Goal: Navigation & Orientation: Find specific page/section

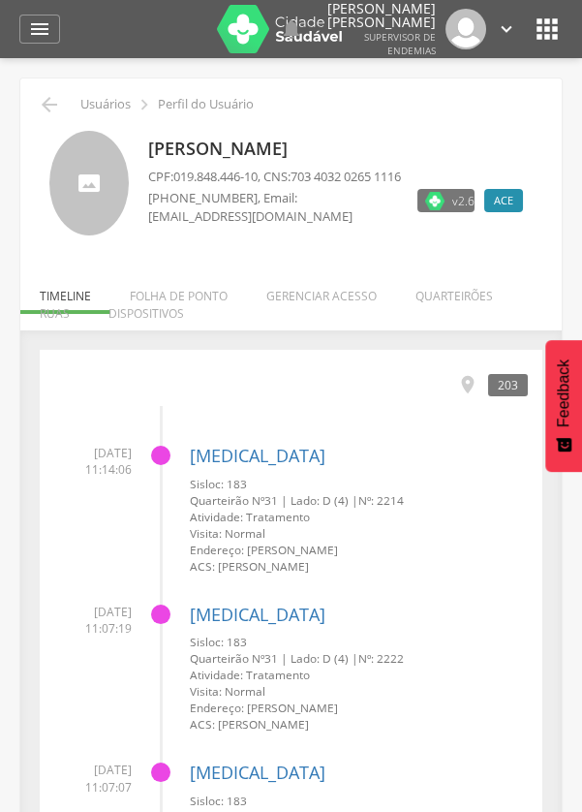
click at [197, 307] on li "Dispositivos" at bounding box center [146, 309] width 114 height 46
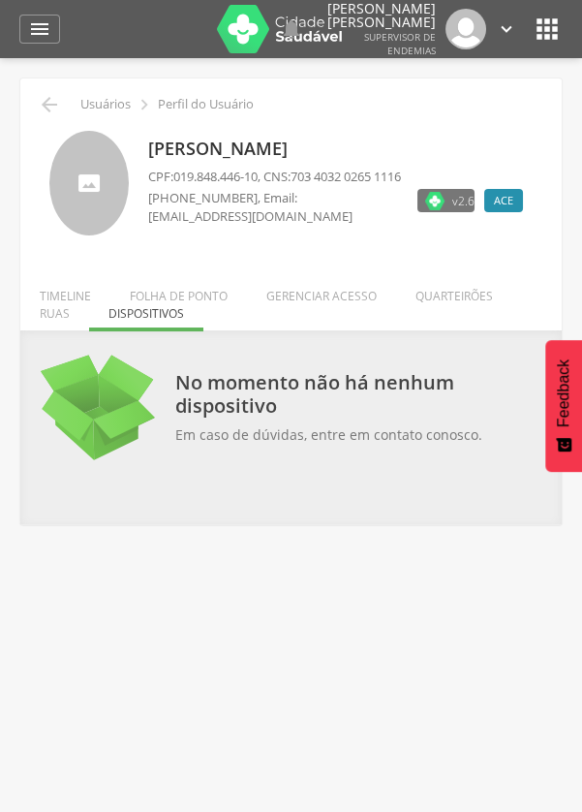
click at [333, 311] on li "Gerenciar acesso" at bounding box center [321, 291] width 149 height 46
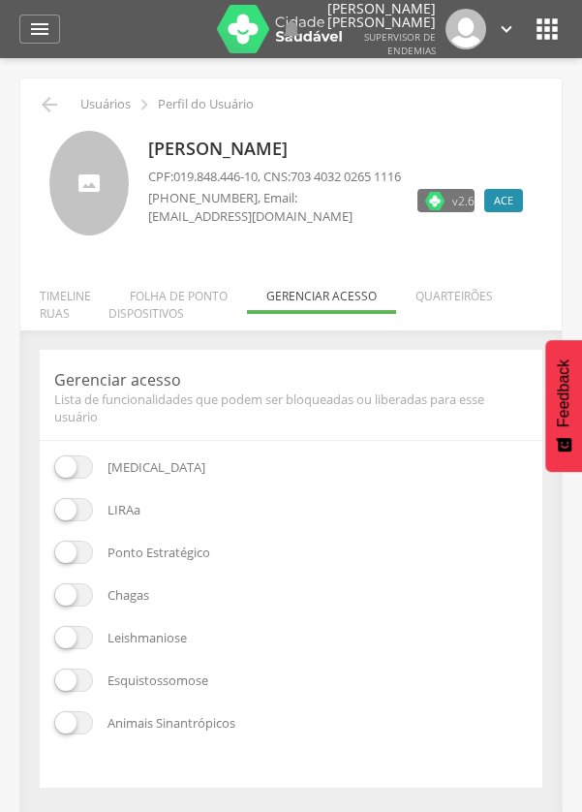
click at [458, 297] on li "Quarteirões" at bounding box center [454, 291] width 116 height 46
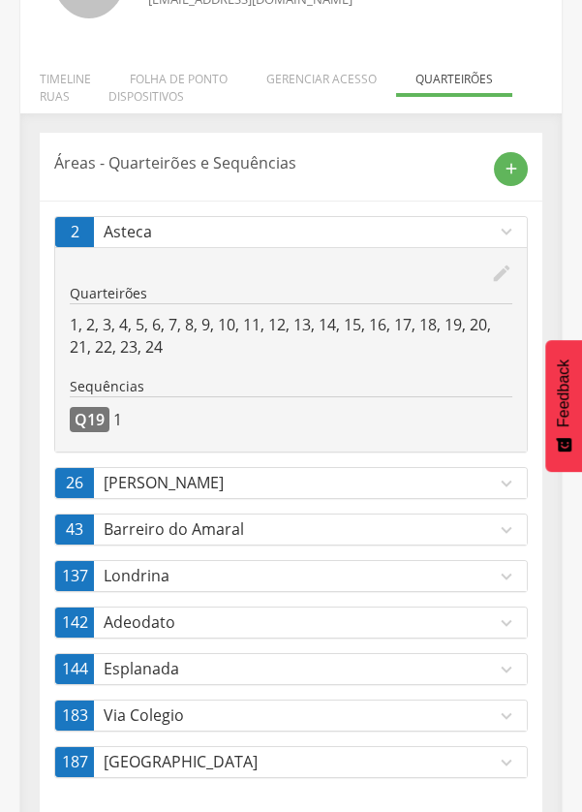
scroll to position [232, 0]
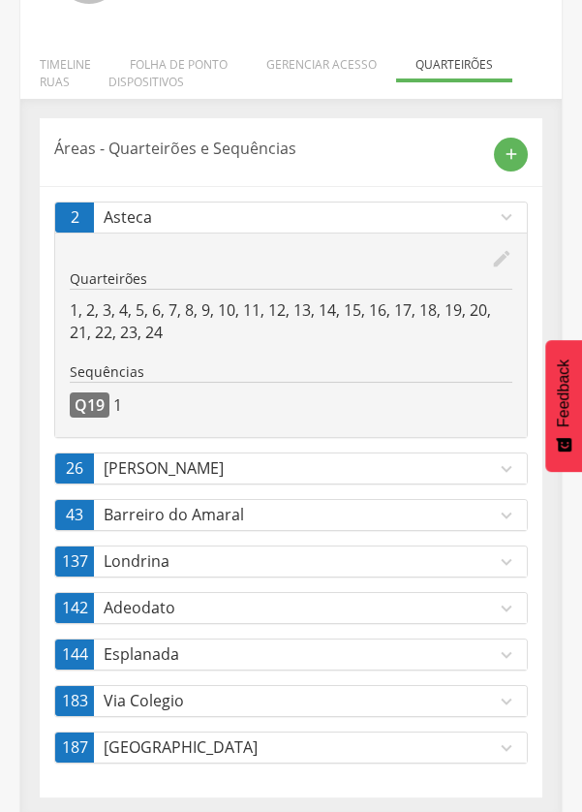
click at [332, 706] on p "Via Colegio" at bounding box center [300, 701] width 392 height 22
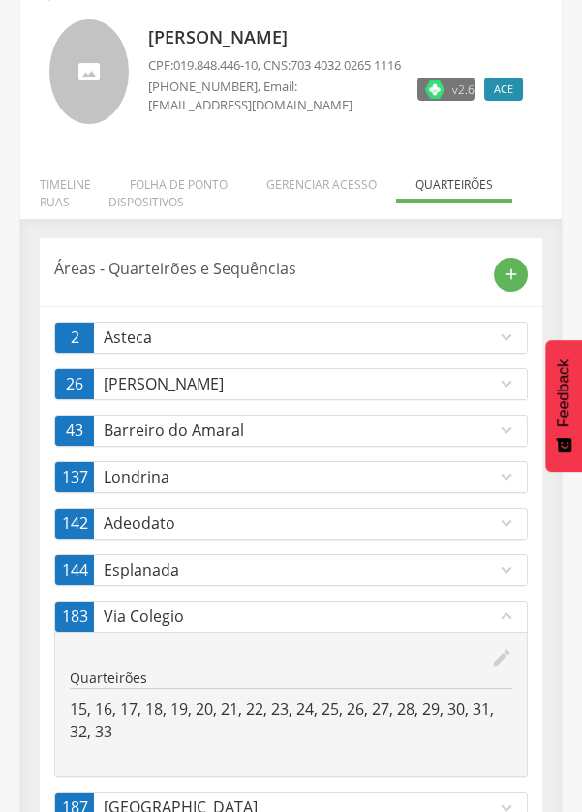
scroll to position [0, 0]
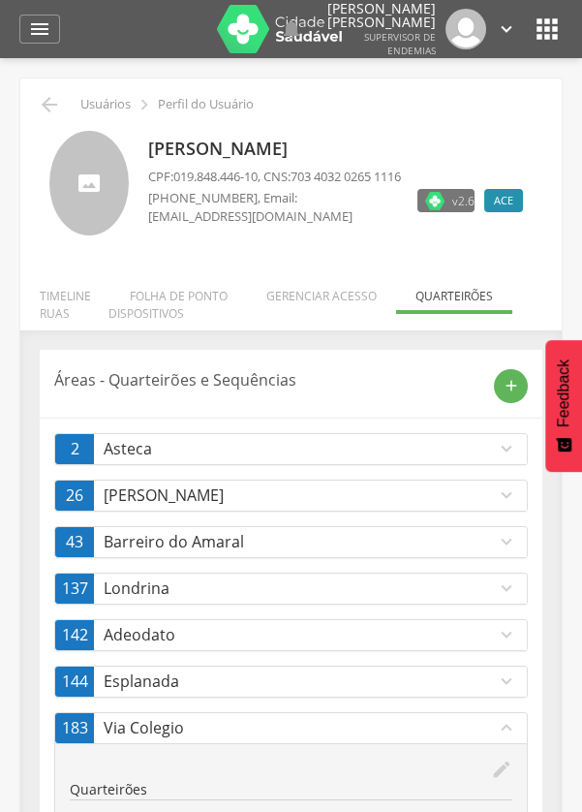
click at [38, 102] on icon "" at bounding box center [49, 104] width 23 height 23
click at [47, 98] on icon "" at bounding box center [49, 104] width 23 height 23
click at [397, 587] on p "Londrina" at bounding box center [300, 588] width 392 height 22
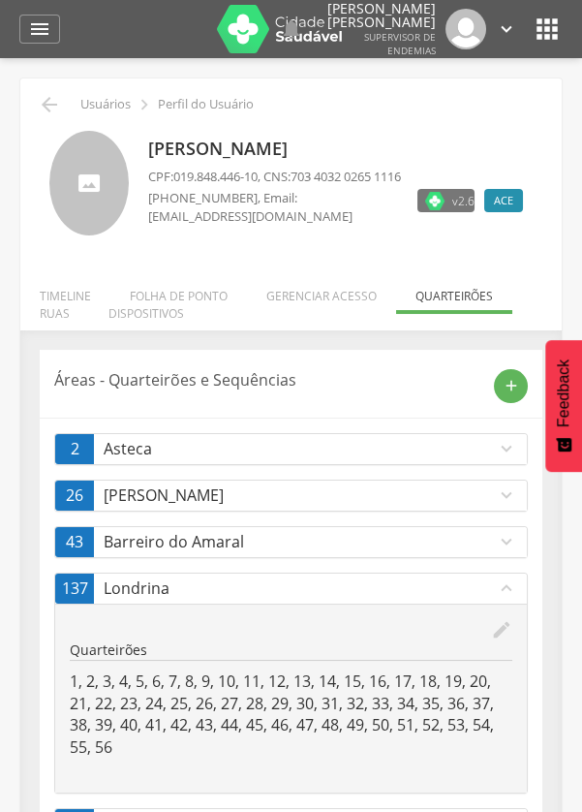
click at [479, 550] on p "Barreiro do Amaral" at bounding box center [300, 542] width 392 height 22
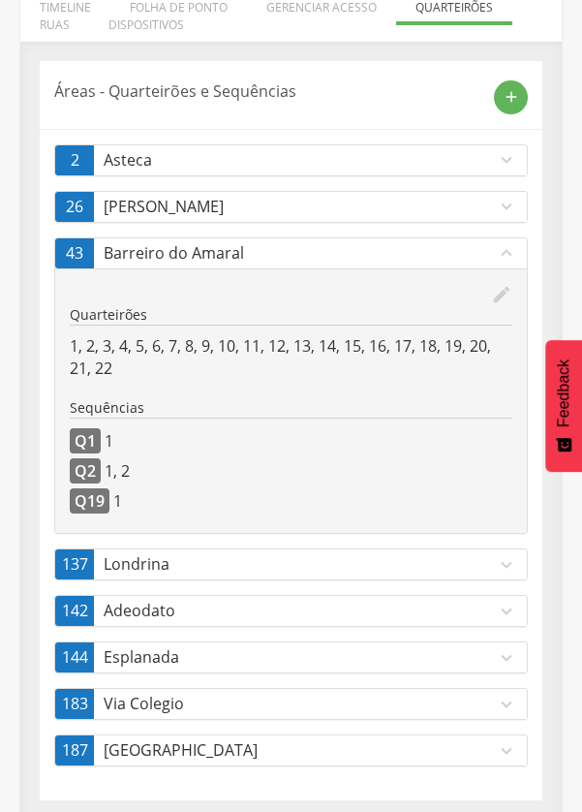
scroll to position [292, 0]
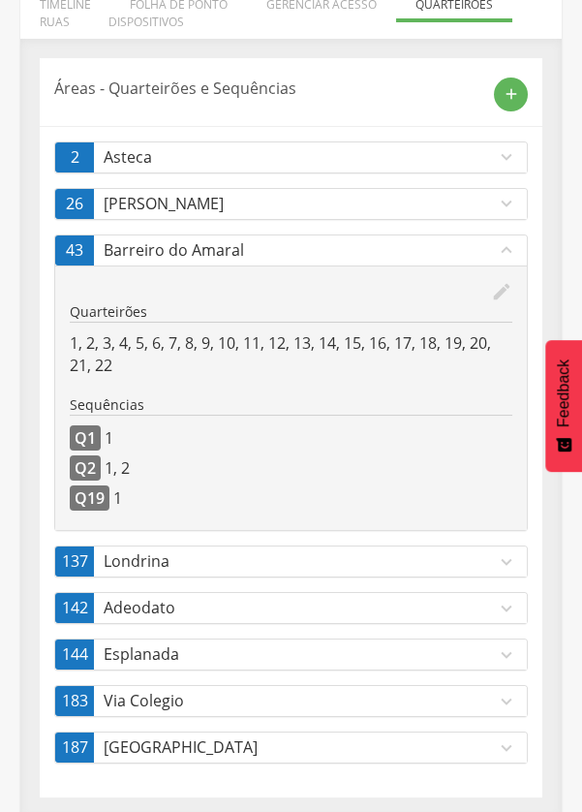
click at [458, 707] on link "183 Via Colegio expand_more" at bounding box center [291, 701] width 472 height 30
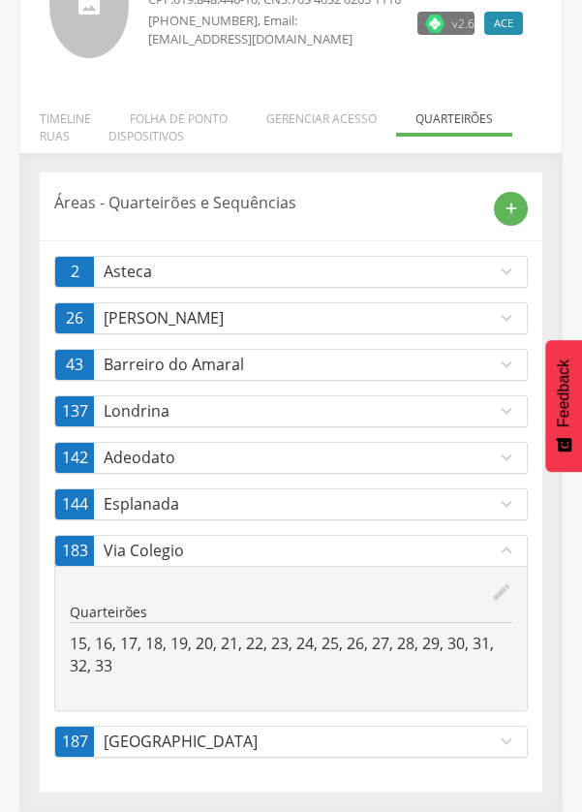
scroll to position [172, 0]
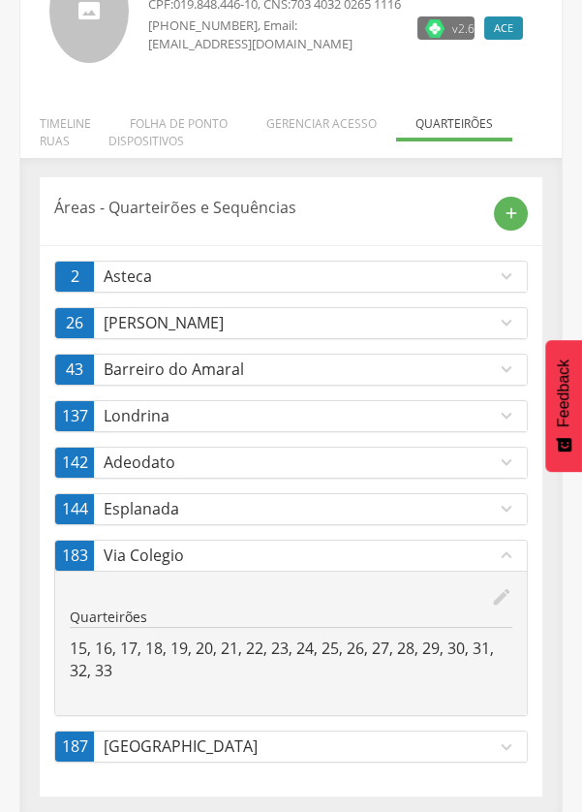
click at [348, 546] on p "Via Colegio" at bounding box center [300, 555] width 392 height 22
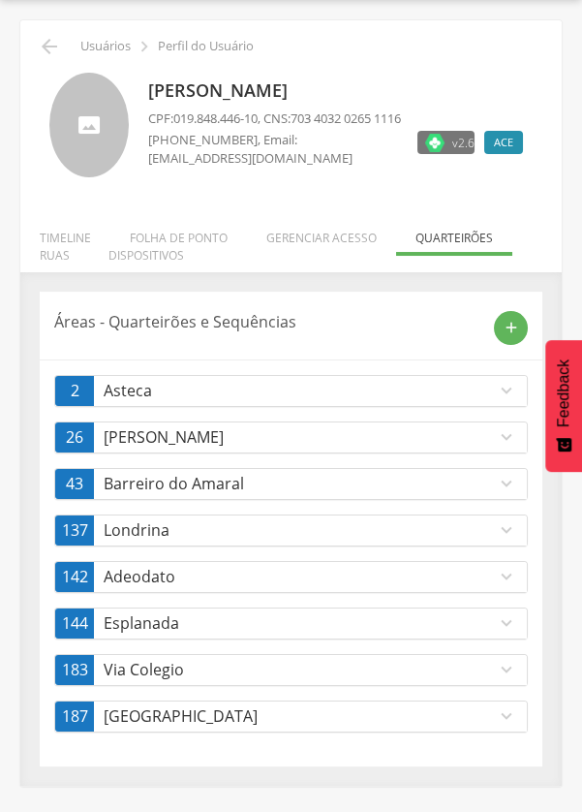
scroll to position [58, 0]
click at [333, 531] on p "Londrina" at bounding box center [300, 530] width 392 height 22
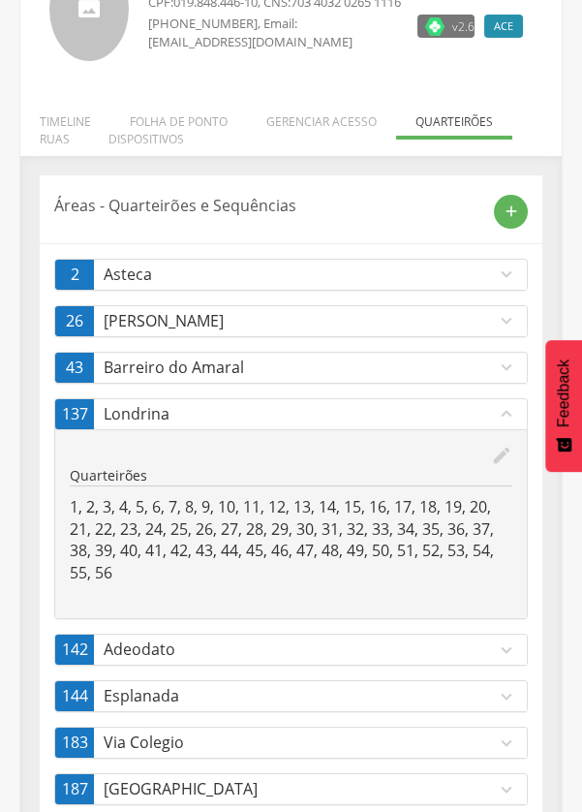
scroll to position [180, 0]
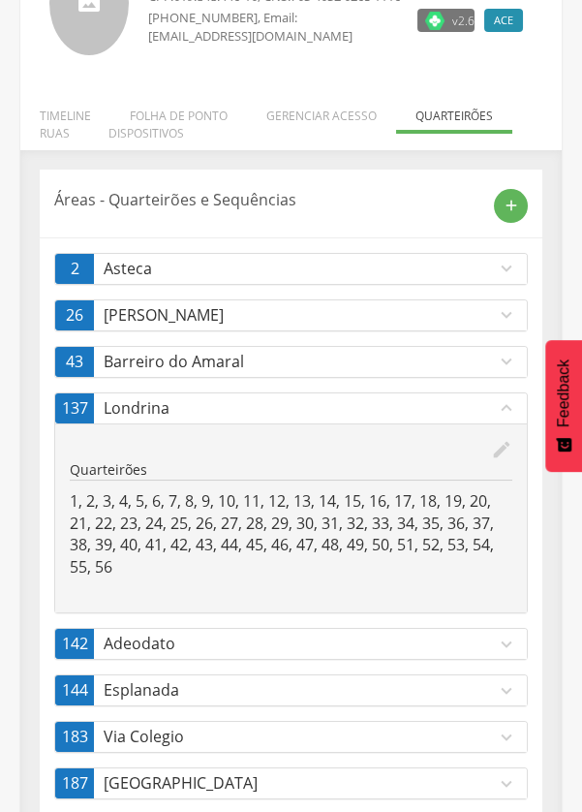
click at [342, 417] on link "137 Londrina expand_less" at bounding box center [291, 408] width 472 height 30
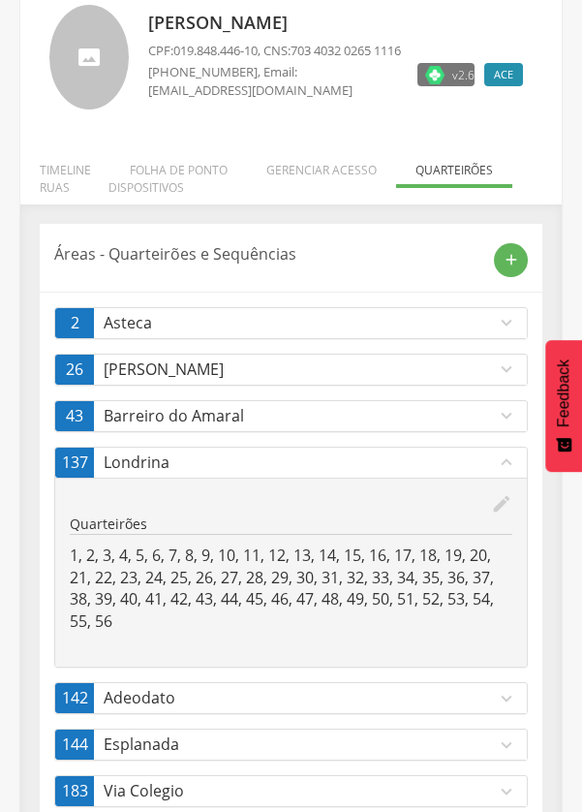
scroll to position [58, 0]
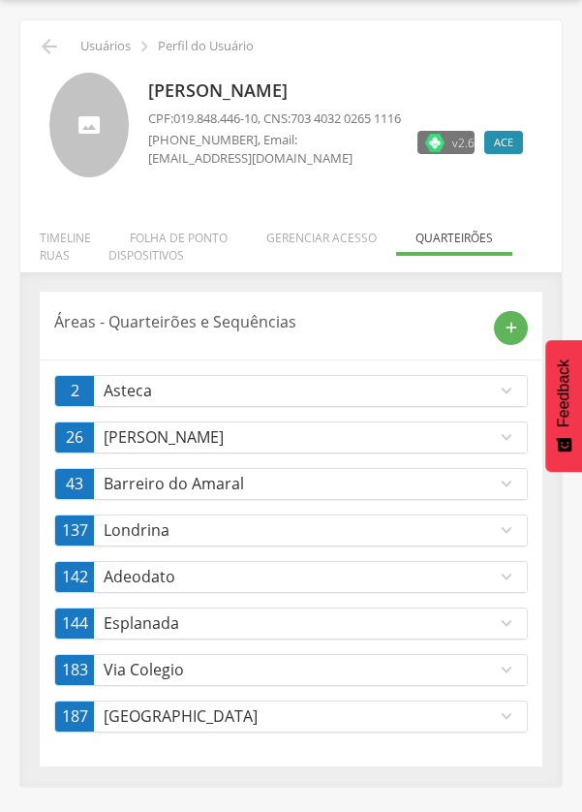
click at [341, 478] on p "Barreiro do Amaral" at bounding box center [300, 484] width 392 height 22
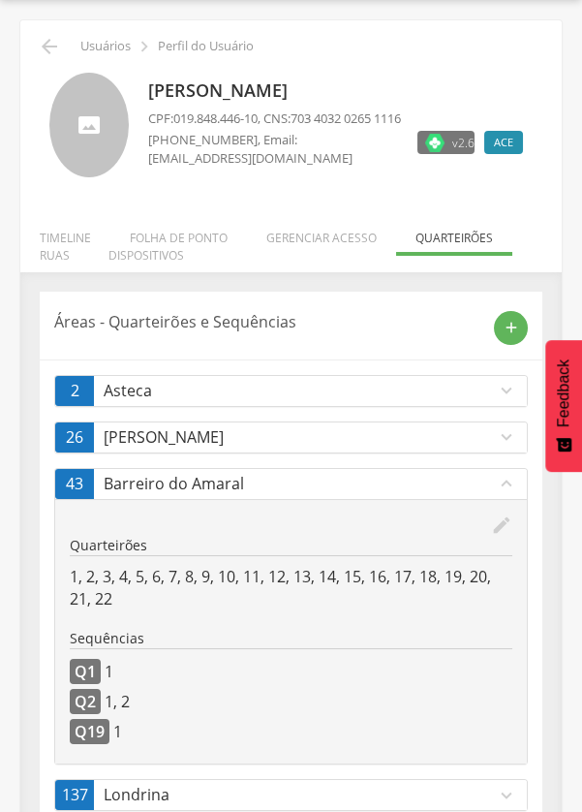
click at [48, 46] on icon "" at bounding box center [49, 46] width 23 height 23
